Goal: Navigation & Orientation: Find specific page/section

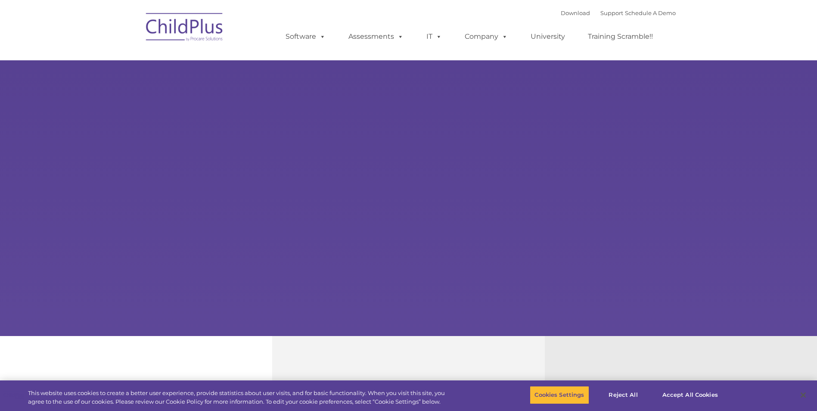
select select "MEDIUM"
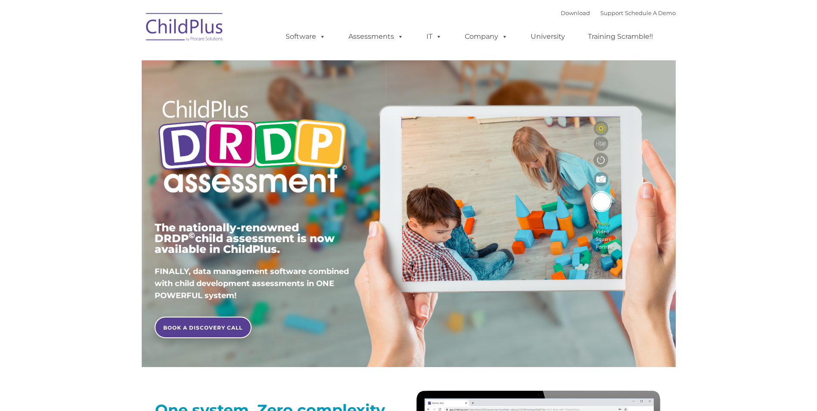
type input ""
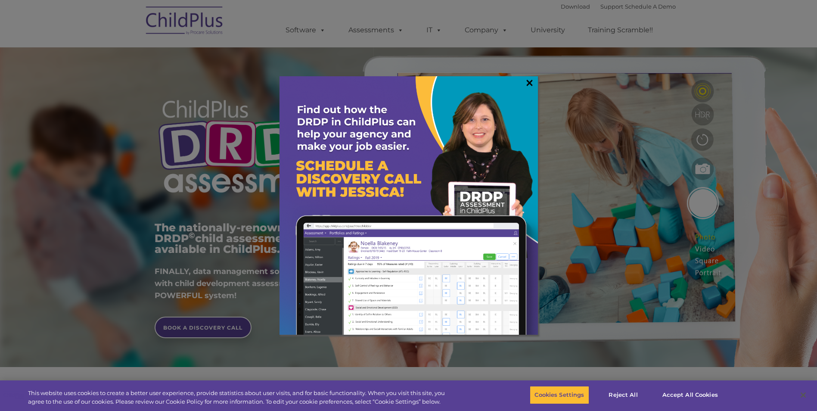
click at [529, 80] on link "×" at bounding box center [530, 82] width 10 height 9
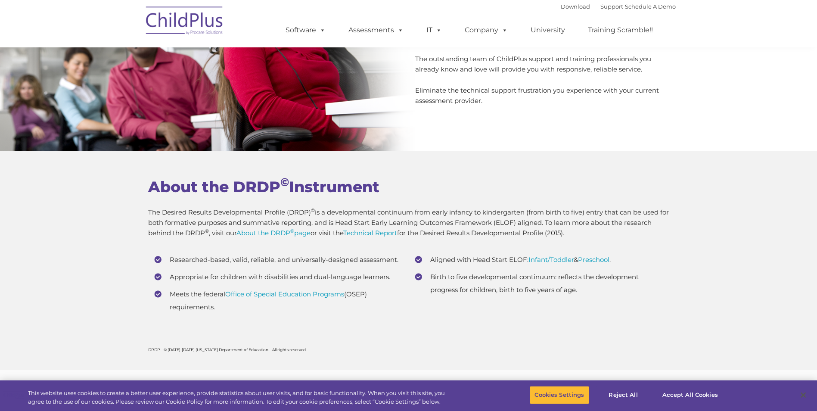
scroll to position [3366, 0]
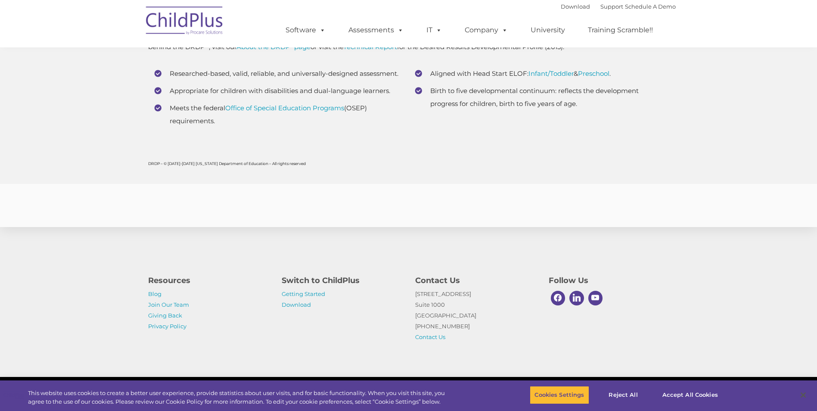
click at [117, 152] on div "DRDP – © 2013-2019 California Department of Education – All rights reserved" at bounding box center [408, 163] width 817 height 41
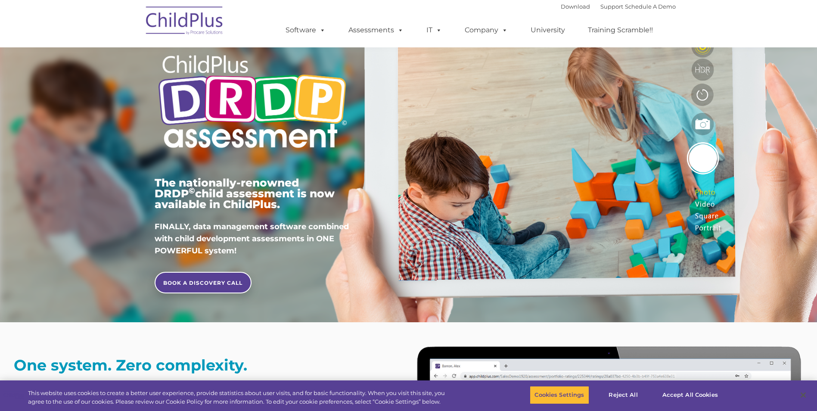
scroll to position [0, 0]
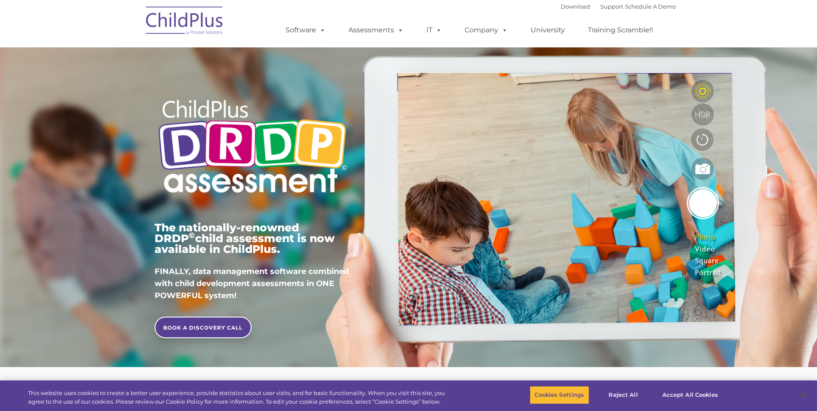
click at [447, 8] on div "Download Support | Schedule A Demo  MENU MENU Software ChildPlus: The original…" at bounding box center [472, 23] width 408 height 47
click at [718, 22] on nav "Download Support | Schedule A Demo  MENU MENU Software ChildPlus: The original…" at bounding box center [408, 23] width 817 height 47
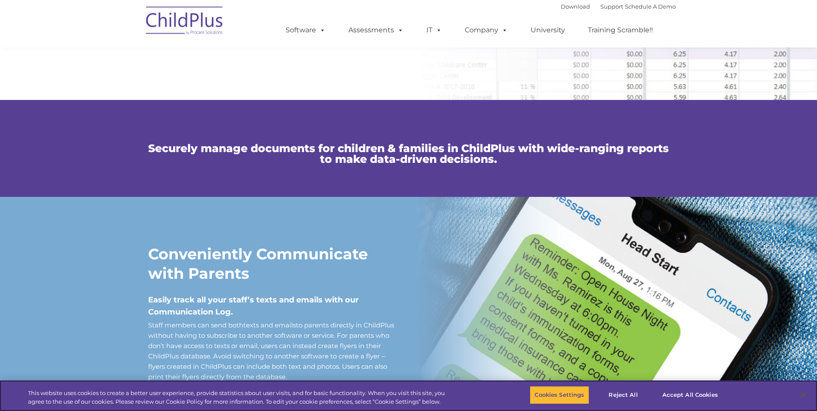
scroll to position [540, 0]
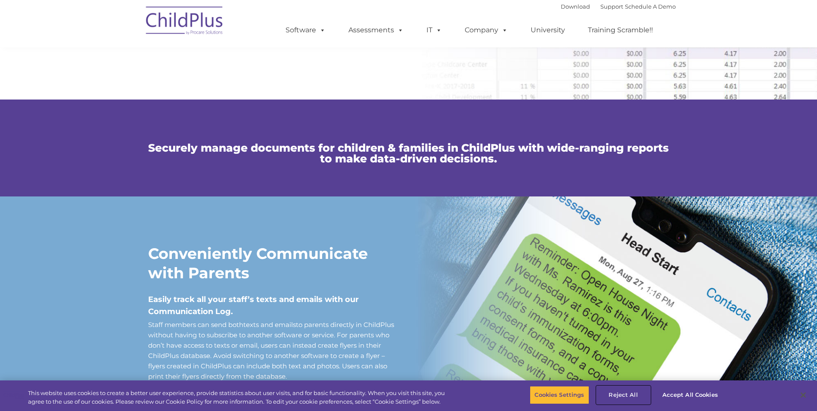
click at [630, 392] on button "Reject All" at bounding box center [624, 395] width 54 height 18
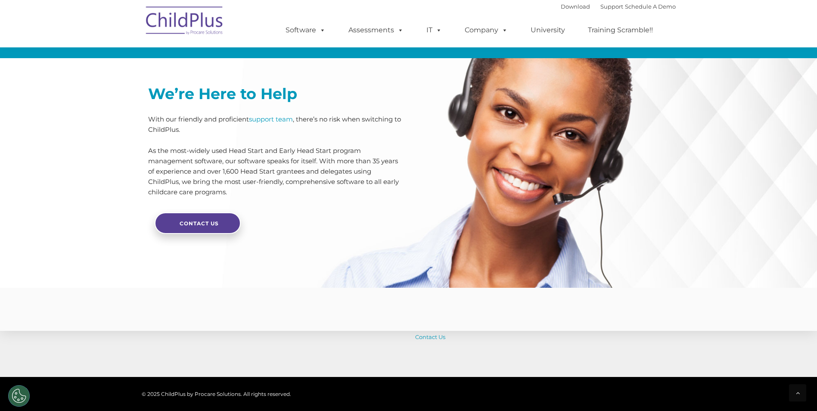
scroll to position [2015, 0]
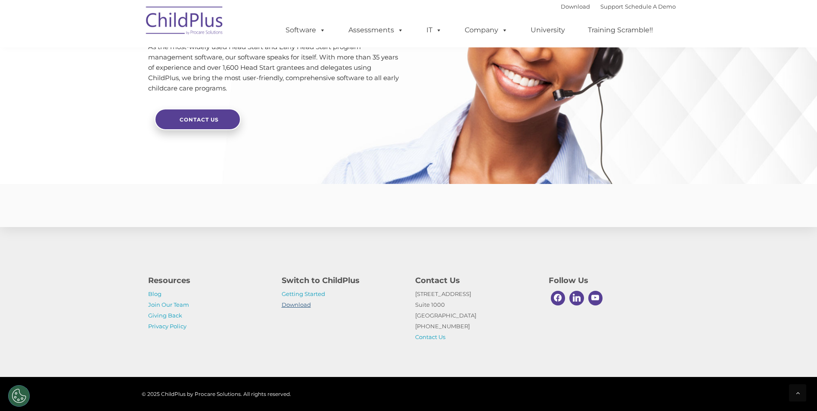
click at [291, 303] on link "Download" at bounding box center [296, 304] width 29 height 7
